Goal: Obtain resource: Download file/media

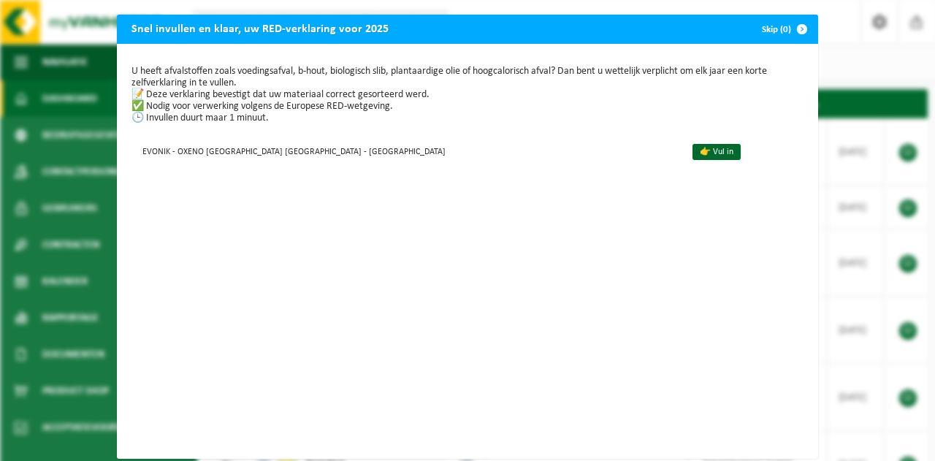
click at [788, 27] on span "button" at bounding box center [801, 29] width 29 height 29
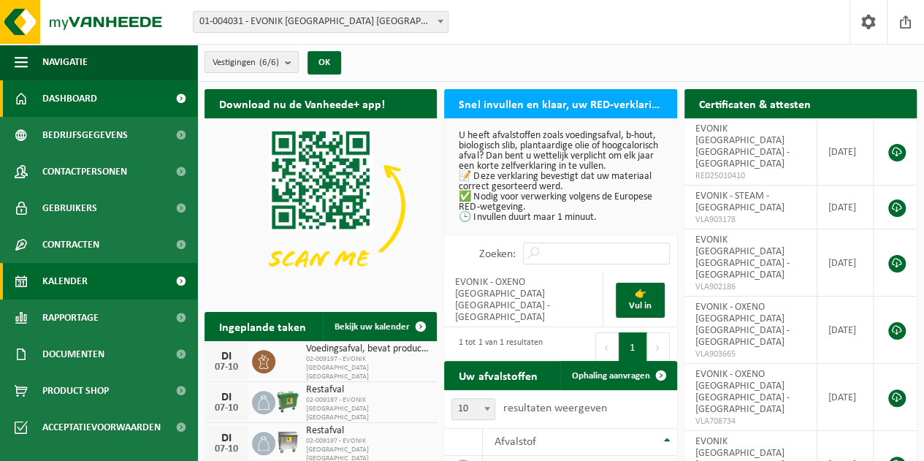
click at [110, 278] on link "Kalender" at bounding box center [98, 281] width 197 height 37
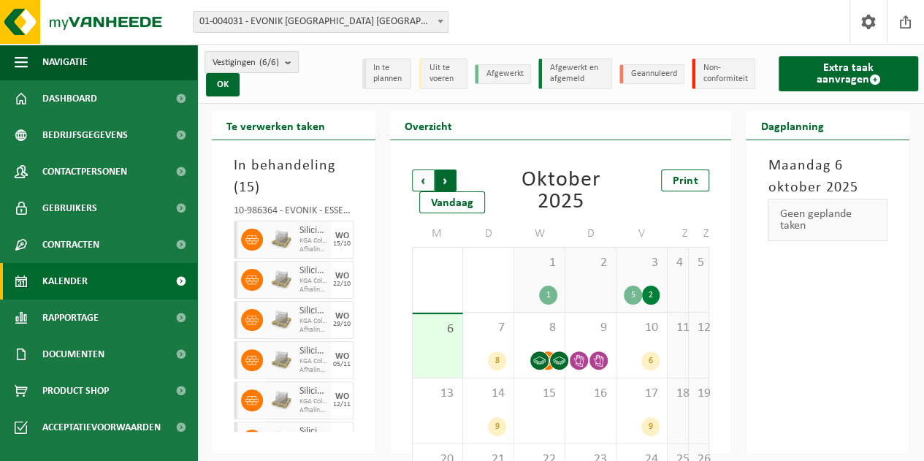
click at [428, 182] on span "Vorige" at bounding box center [423, 180] width 22 height 22
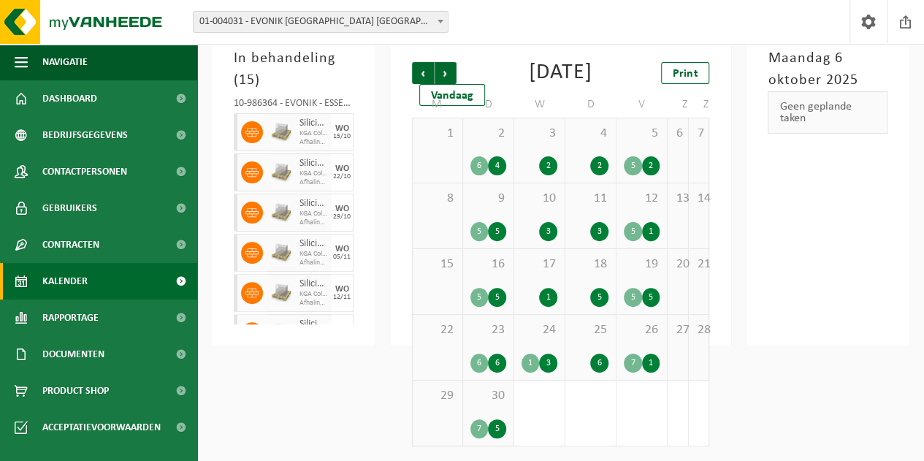
scroll to position [129, 0]
click at [549, 340] on div "24 1 3" at bounding box center [539, 347] width 50 height 65
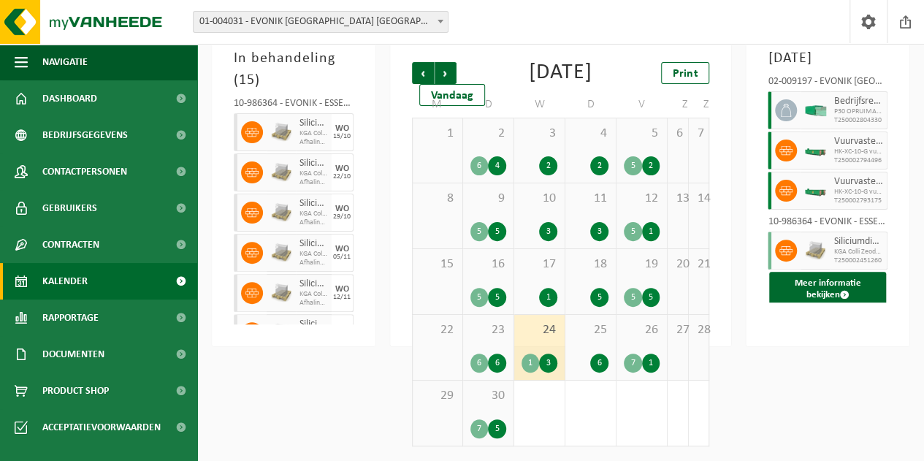
click at [790, 188] on icon at bounding box center [785, 190] width 13 height 9
click at [854, 185] on span "Vuurvaste stenen" at bounding box center [858, 182] width 50 height 12
click at [840, 182] on span "Vuurvaste stenen" at bounding box center [858, 182] width 50 height 12
click at [842, 291] on span at bounding box center [844, 294] width 9 height 9
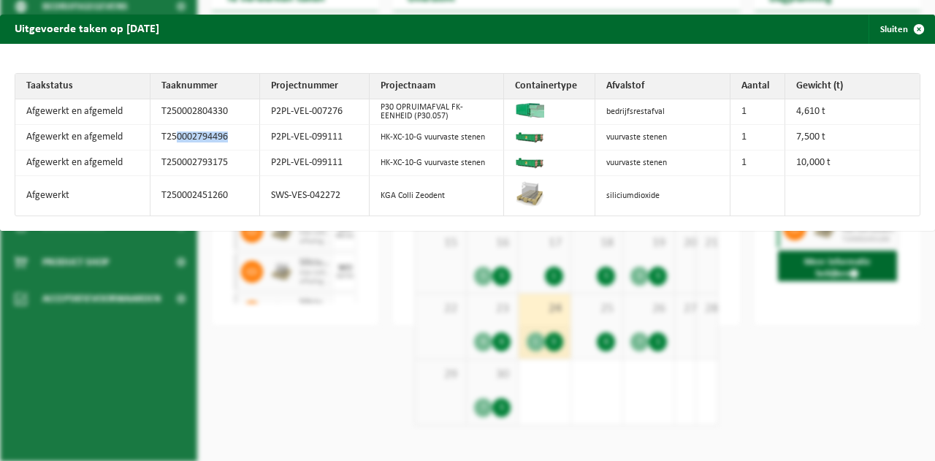
drag, startPoint x: 229, startPoint y: 135, endPoint x: 189, endPoint y: 125, distance: 40.7
click at [171, 135] on td "T250002794496" at bounding box center [205, 138] width 110 height 26
click at [908, 26] on span "button" at bounding box center [918, 29] width 29 height 29
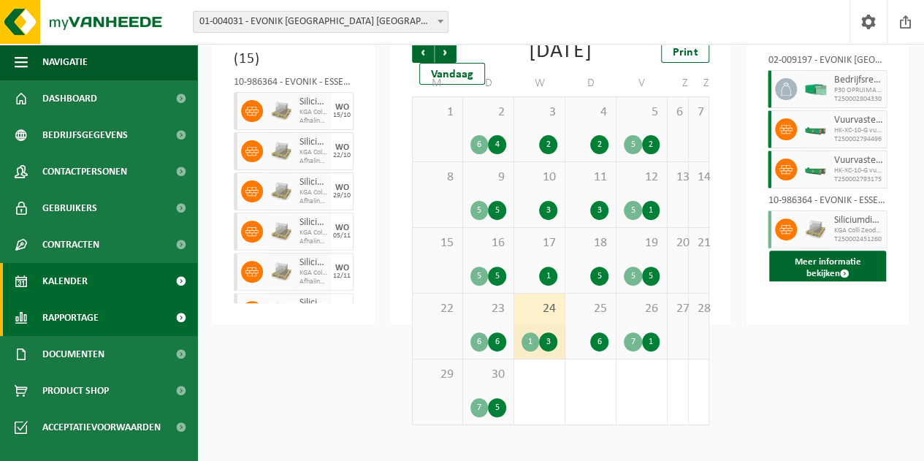
click at [121, 321] on link "Rapportage" at bounding box center [98, 317] width 197 height 37
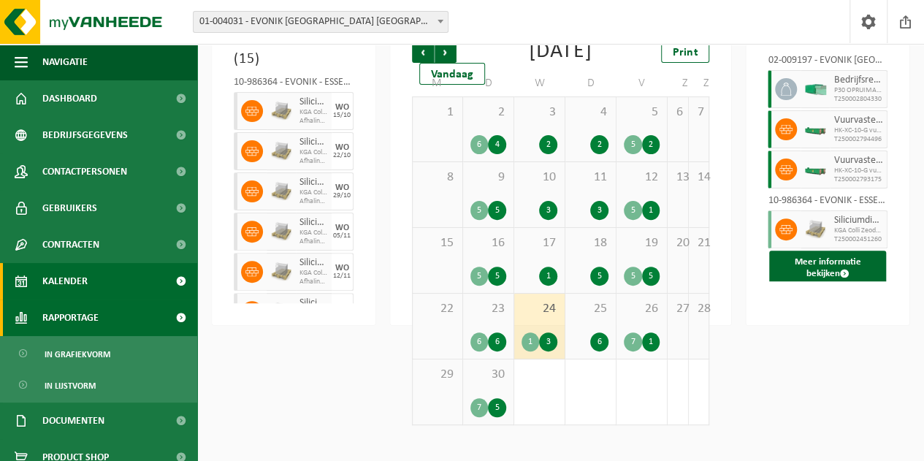
click at [121, 321] on link "Rapportage" at bounding box center [98, 317] width 197 height 37
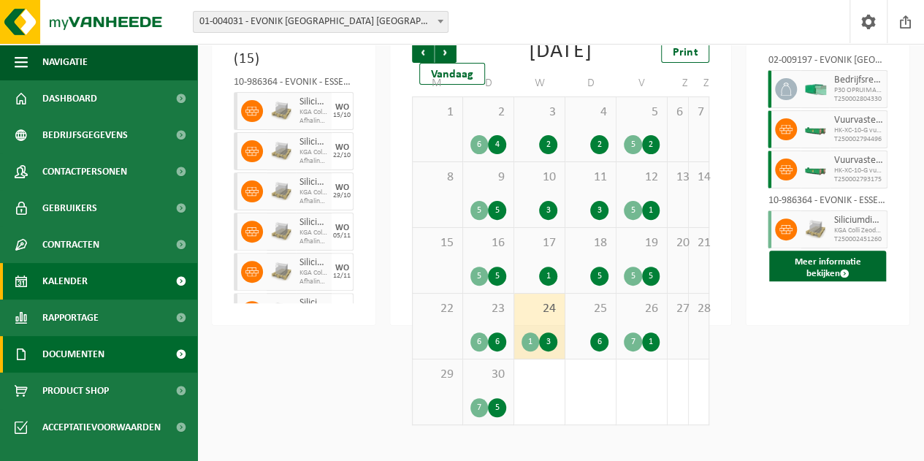
click at [110, 348] on link "Documenten" at bounding box center [98, 354] width 197 height 37
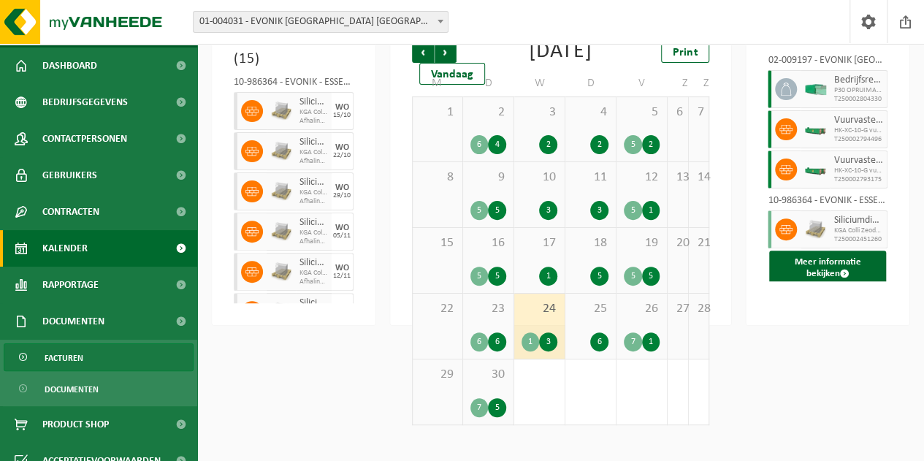
scroll to position [51, 0]
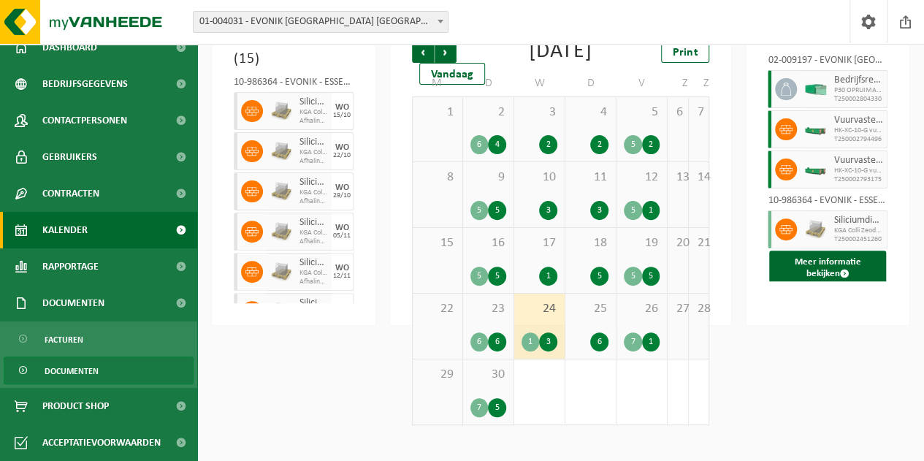
click at [89, 367] on span "Documenten" at bounding box center [72, 371] width 54 height 28
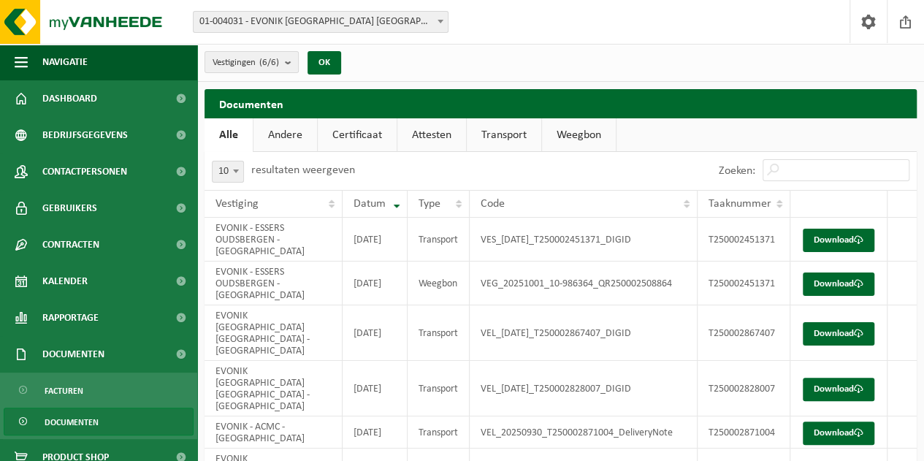
click at [357, 140] on link "Certificaat" at bounding box center [357, 135] width 79 height 34
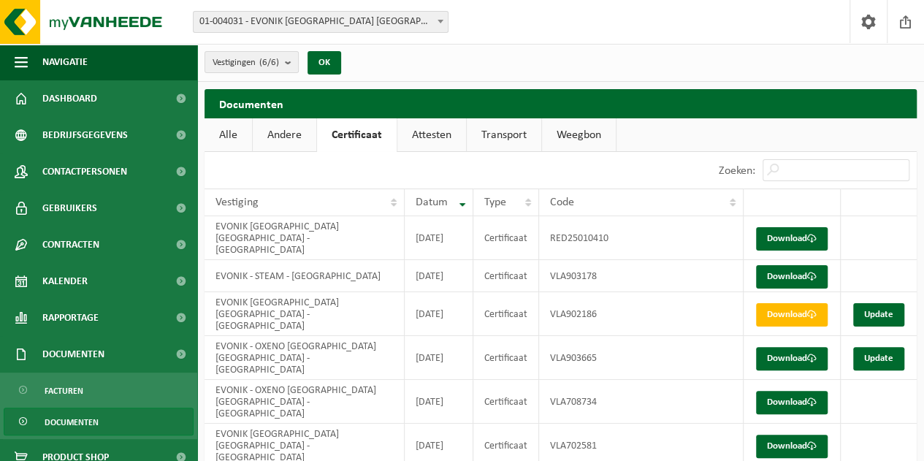
click at [429, 129] on link "Attesten" at bounding box center [431, 135] width 69 height 34
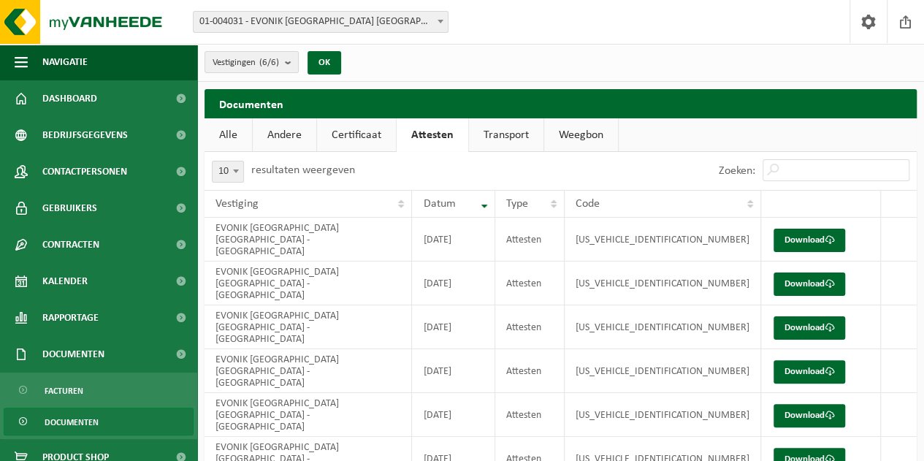
click at [496, 150] on link "Transport" at bounding box center [506, 135] width 74 height 34
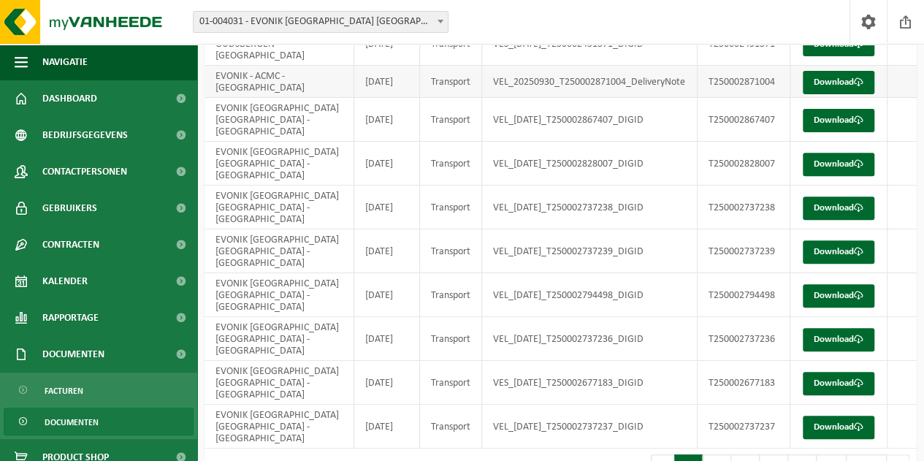
scroll to position [248, 0]
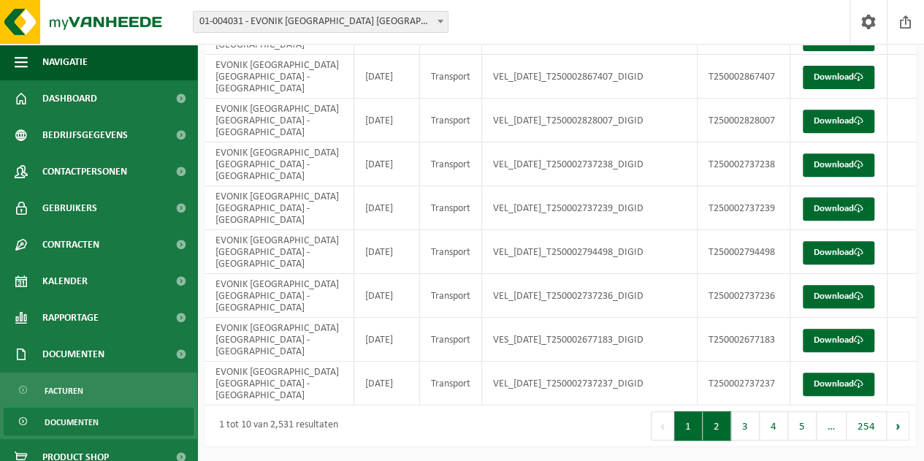
click at [711, 426] on button "2" at bounding box center [717, 425] width 28 height 29
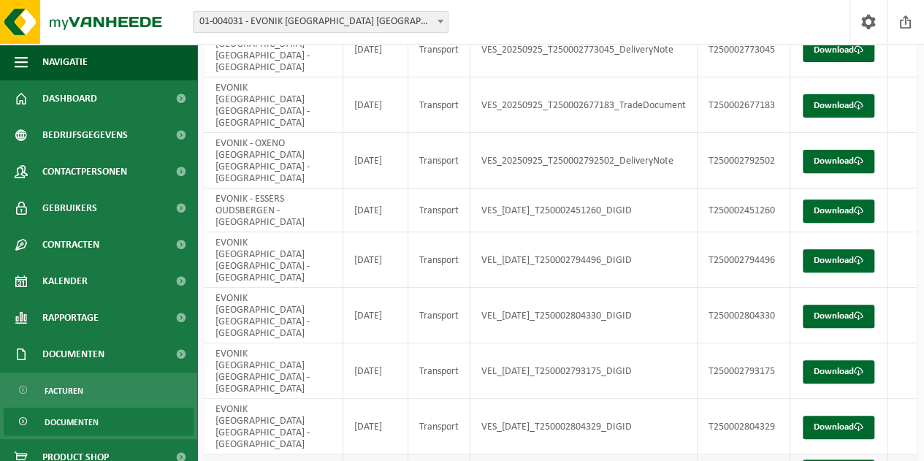
scroll to position [175, 0]
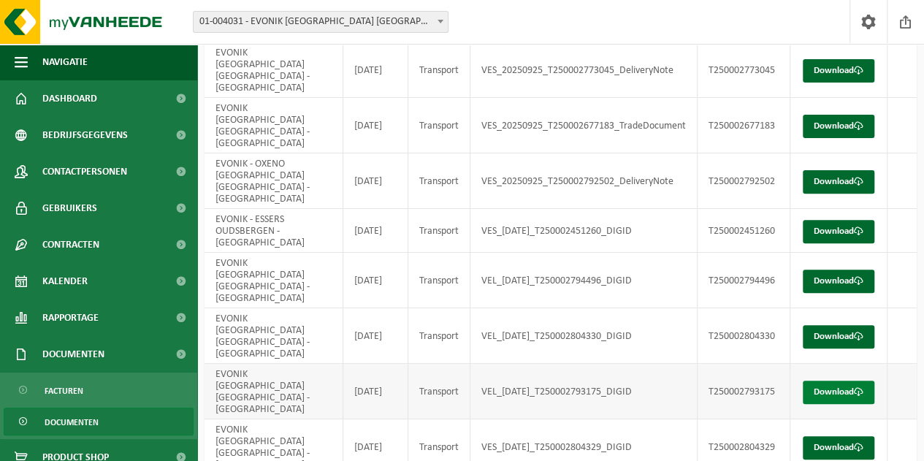
click at [839, 381] on link "Download" at bounding box center [839, 392] width 72 height 23
